Goal: Check status: Check status

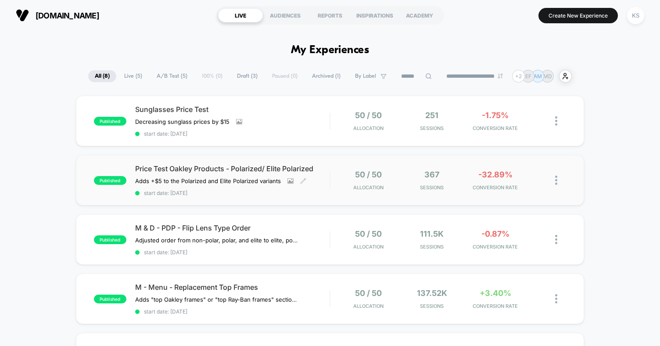
click at [316, 193] on span "start date: [DATE]" at bounding box center [232, 193] width 194 height 7
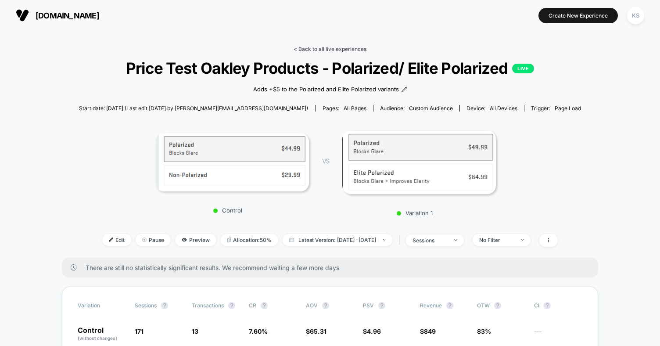
click at [342, 47] on link "< Back to all live experiences" at bounding box center [330, 49] width 73 height 7
